Goal: Book appointment/travel/reservation

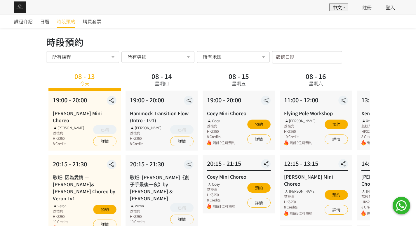
click at [166, 60] on div "所有導師" at bounding box center [157, 57] width 73 height 12
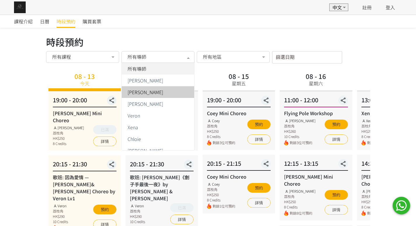
click at [151, 89] on span "[PERSON_NAME]" at bounding box center [158, 92] width 72 height 12
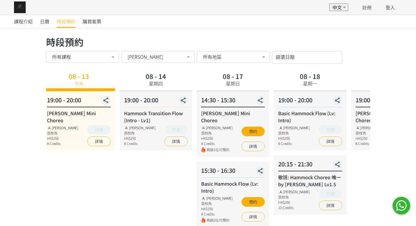
click at [287, 76] on div "08 - 18 星期一 19:00 - 20:00 Basic Hammock Flow (Lv: Intro) [PERSON_NAME] 荔枝角 HK$2…" at bounding box center [310, 149] width 77 height 158
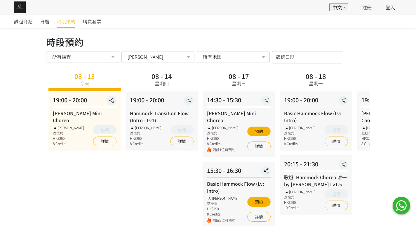
scroll to position [27, 0]
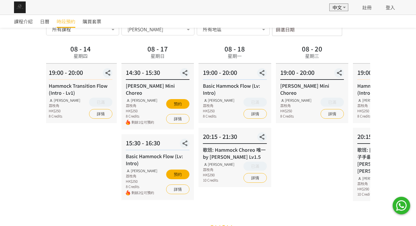
click at [32, 148] on div "課程介紹 日曆 時段預約 購買套票 時段預約 時段預約 所有課程 所有課程 [PERSON_NAME] Mini Choreo 歌班: 因為愛情 — [PER…" at bounding box center [208, 110] width 416 height 247
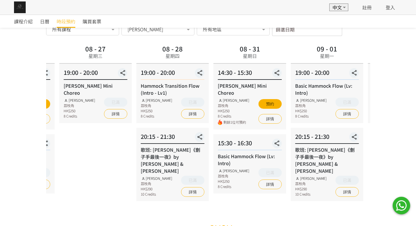
click at [0, 161] on html "EN 中文 註冊 登入 EN 中文 登入 課程介紹 日曆 時段預約 購買套票 時段預約 時段預約 所有課程 所有課程 [PERSON_NAME] Mini C…" at bounding box center [208, 103] width 416 height 261
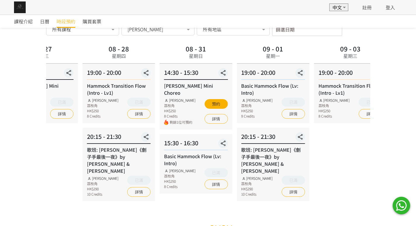
click at [237, 159] on div "20:15 - 21:30 歌班: [PERSON_NAME]《劊子手最後一夜》by [PERSON_NAME] & [PERSON_NAME] 荔枝角 HK…" at bounding box center [273, 164] width 72 height 73
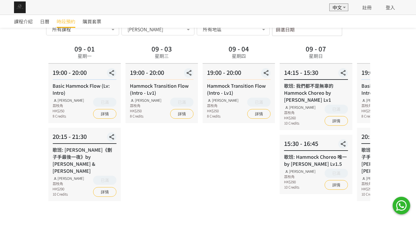
click at [280, 162] on div "15:30 - 16:45 歌班: Hammock Choreo 唯一 by [PERSON_NAME] Lv1.5 [PERSON_NAME] 荔枝角 HK…" at bounding box center [316, 164] width 72 height 59
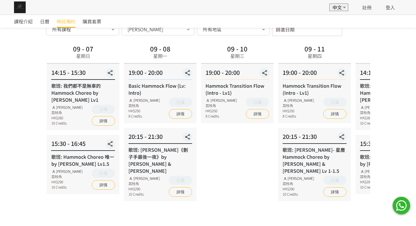
click at [283, 152] on div "歌班: [PERSON_NAME]- 星塵 Hammock Choreo by [PERSON_NAME] & [PERSON_NAME] Lv 1-1.5" at bounding box center [315, 160] width 64 height 28
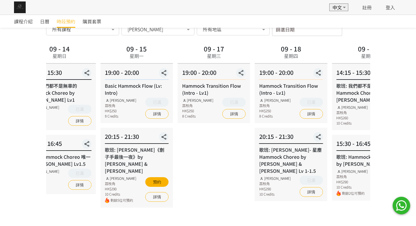
click at [142, 152] on div "20:15 - 21:30 歌班: [PERSON_NAME]《劊子手最後一夜》by [PERSON_NAME] & [PERSON_NAME] 荔枝角 HK…" at bounding box center [136, 168] width 72 height 80
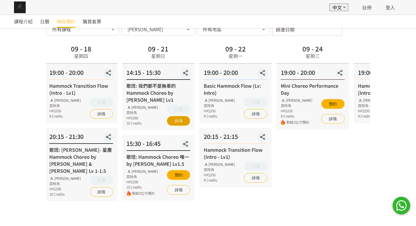
click at [180, 145] on div "09 - 21 星期日 14:15 - 15:30 歌班: 我們都不是無辜的 Hammock Choreo by [PERSON_NAME] Lv1 [PER…" at bounding box center [158, 125] width 77 height 164
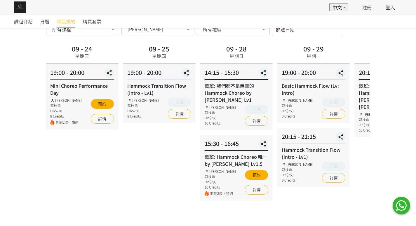
click at [123, 139] on div "09 - 25 星期四 19:00 - 20:00 Hammock Transition Flow (Intro - Lv1) [PERSON_NAME] 荔…" at bounding box center [159, 125] width 77 height 164
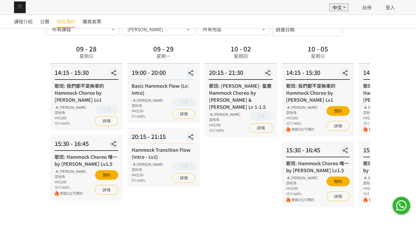
click at [179, 140] on div "09 - 29 星期一 19:00 - 20:00 Basic Hammock Flow (Lv: Intro) [PERSON_NAME] 荔枝角 HK$2…" at bounding box center [163, 125] width 77 height 164
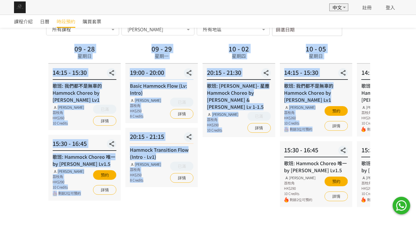
drag, startPoint x: 374, startPoint y: 123, endPoint x: 349, endPoint y: 125, distance: 25.8
click at [349, 125] on div "課程介紹 日曆 時段預約 購買套票 時段預約 時段預約 所有課程 所有課程 [PERSON_NAME] Mini Choreo 歌班: 因為愛情 — [PER…" at bounding box center [208, 113] width 416 height 253
click at [348, 131] on div "14:15 - 15:30 歌班: 我們都不是無辜的 Hammock Choreo by [PERSON_NAME] Lv1 [PERSON_NAME] 荔枝…" at bounding box center [316, 100] width 72 height 73
click at [355, 138] on div "10 - 12 星期日 14:15 - 15:30 歌班: 我們都不是無辜的 Hammock Choreo by [PERSON_NAME] Lv1 [PER…" at bounding box center [393, 125] width 77 height 164
click at [249, 140] on div "10 - 02 星期四 20:15 - 21:30 歌班: [PERSON_NAME]- 星塵 Hammock Choreo by [PERSON_NAME]…" at bounding box center [238, 125] width 77 height 164
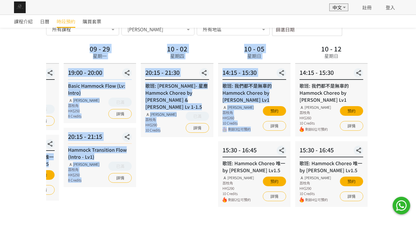
click at [256, 91] on div "歌班: 我們都不是無辜的 Hammock Choreo by [PERSON_NAME] Lv1" at bounding box center [255, 92] width 64 height 21
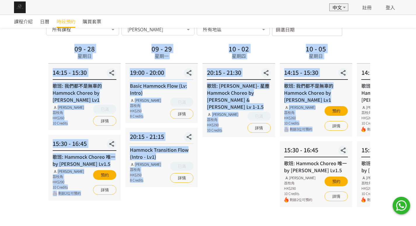
click at [312, 93] on div "歌班: 我們都不是無辜的 Hammock Choreo by [PERSON_NAME] Lv1" at bounding box center [316, 92] width 64 height 21
click at [316, 89] on div "歌班: 我們都不是無辜的 Hammock Choreo by [PERSON_NAME] Lv1" at bounding box center [316, 92] width 64 height 21
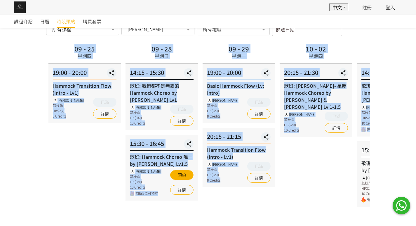
click at [325, 84] on div "歌班: [PERSON_NAME]- 星塵 Hammock Choreo by [PERSON_NAME] & [PERSON_NAME] Lv 1-1.5" at bounding box center [316, 96] width 64 height 28
click at [244, 84] on div "Basic Hammock Flow (Lv: Intro)" at bounding box center [239, 89] width 64 height 14
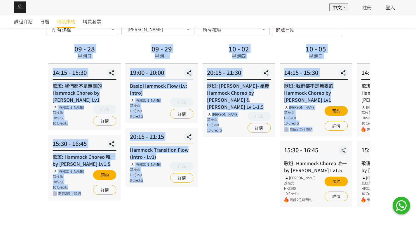
click at [242, 85] on div "歌班: [PERSON_NAME]- 星塵 Hammock Choreo by [PERSON_NAME] & [PERSON_NAME] Lv 1-1.5" at bounding box center [239, 96] width 64 height 28
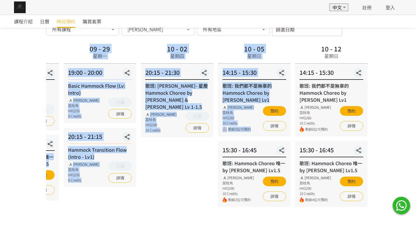
click at [353, 132] on div "預約 詳情" at bounding box center [351, 118] width 23 height 27
click at [352, 126] on link "詳情" at bounding box center [351, 126] width 23 height 10
click at [248, 92] on div "歌班: 我們都不是無辜的 Hammock Choreo by [PERSON_NAME] Lv1" at bounding box center [255, 92] width 64 height 21
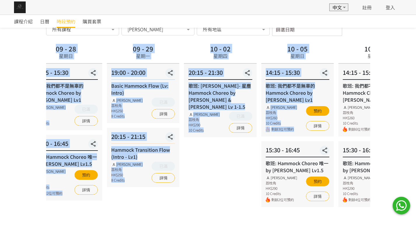
click at [309, 160] on div "歌班: Hammock Choreo 唯一 by [PERSON_NAME] Lv1.5" at bounding box center [298, 166] width 64 height 14
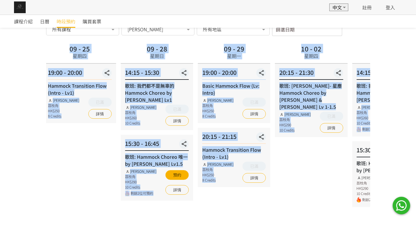
click at [315, 144] on div "10 - 02 星期四 20:15 - 21:30 歌班: [PERSON_NAME]- 星塵 Hammock Choreo by [PERSON_NAME]…" at bounding box center [311, 125] width 77 height 164
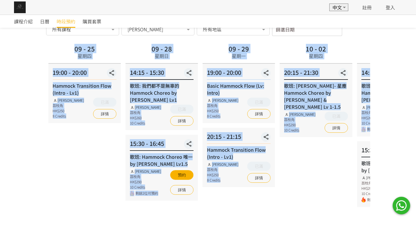
drag, startPoint x: 40, startPoint y: 152, endPoint x: 227, endPoint y: 144, distance: 187.1
click at [227, 144] on div "課程介紹 日曆 時段預約 購買套票 時段預約 時段預約 所有課程 所有課程 [PERSON_NAME] Mini Choreo 歌班: 因為愛情 — [PER…" at bounding box center [208, 113] width 416 height 253
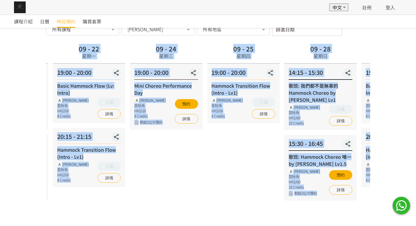
click at [386, 138] on div "課程介紹 日曆 時段預約 購買套票 時段預約 時段預約 所有課程 所有課程 [PERSON_NAME] Mini Choreo 歌班: 因為愛情 — [PER…" at bounding box center [208, 113] width 416 height 253
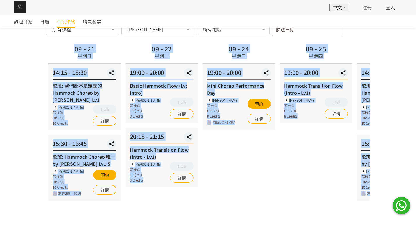
click at [231, 85] on div "Mini Choreo Performance Day" at bounding box center [239, 89] width 64 height 14
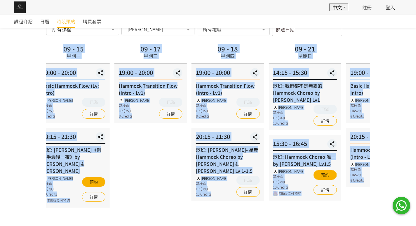
click at [416, 105] on html "EN 中文 註冊 登入 EN 中文 登入 課程介紹 日曆 時段預約 購買套票 時段預約 時段預約 所有課程 所有課程 [PERSON_NAME] Mini C…" at bounding box center [208, 107] width 416 height 268
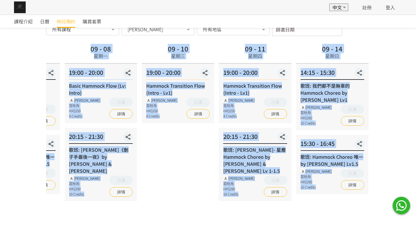
click at [416, 147] on html "EN 中文 註冊 登入 EN 中文 登入 課程介紹 日曆 時段預約 購買套票 時段預約 時段預約 所有課程 所有課程 [PERSON_NAME] Mini C…" at bounding box center [208, 107] width 416 height 268
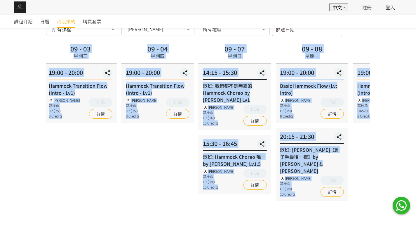
click at [325, 134] on div "20:15 - 21:30 歌班: [PERSON_NAME]《劊子手最後一夜》by [PERSON_NAME] & [PERSON_NAME] 荔枝角 HK…" at bounding box center [312, 164] width 72 height 73
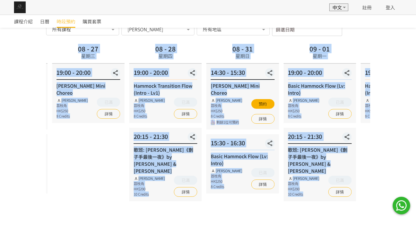
click at [402, 129] on div "課程介紹 日曆 時段預約 購買套票 時段預約 時段預約 所有課程 所有課程 [PERSON_NAME] Mini Choreo 歌班: 因為愛情 — [PER…" at bounding box center [208, 113] width 416 height 253
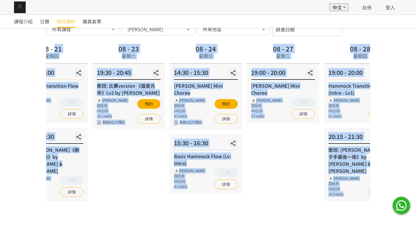
click at [322, 127] on div "08 - 27 星期三 19:00 - 20:00 [PERSON_NAME] Choreo [PERSON_NAME] 荔枝角 HK$250 8 Credi…" at bounding box center [282, 125] width 77 height 164
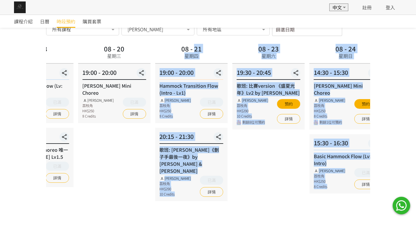
click at [223, 143] on div "20:15 - 21:30" at bounding box center [191, 138] width 64 height 12
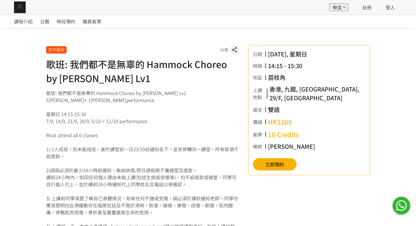
scroll to position [117, 0]
